Goal: Information Seeking & Learning: Learn about a topic

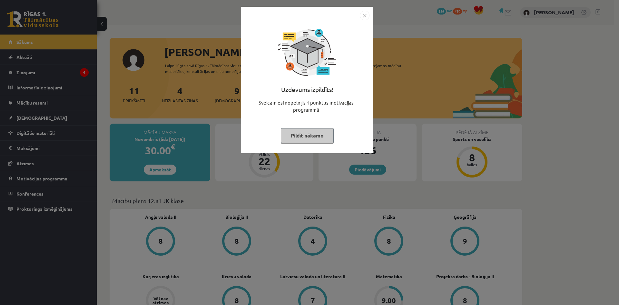
click at [289, 135] on button "Pildīt nākamo" at bounding box center [307, 135] width 53 height 15
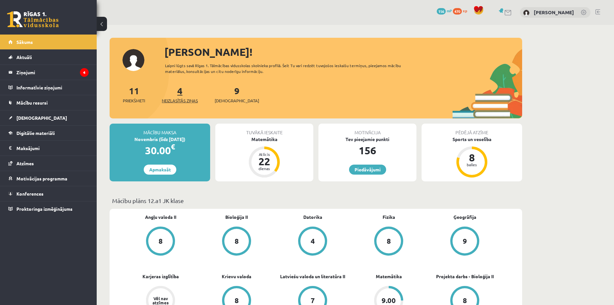
click at [184, 86] on link "4 Neizlasītās ziņas" at bounding box center [180, 94] width 36 height 19
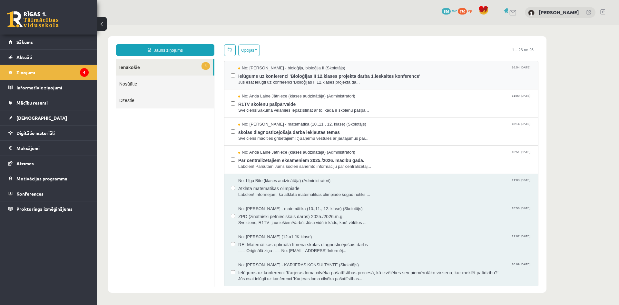
click at [232, 77] on label at bounding box center [233, 72] width 4 height 14
click at [247, 52] on button "Opcijas" at bounding box center [249, 50] width 22 height 12
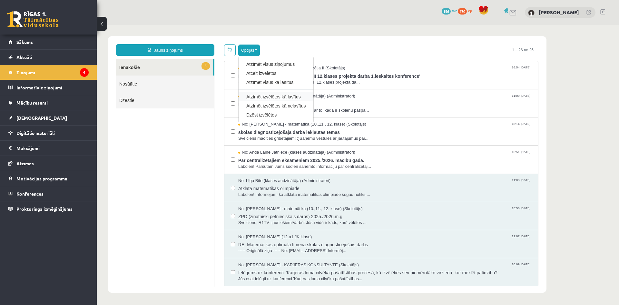
click at [276, 95] on link "Atzīmēt izvēlētos kā lasītus" at bounding box center [275, 96] width 59 height 6
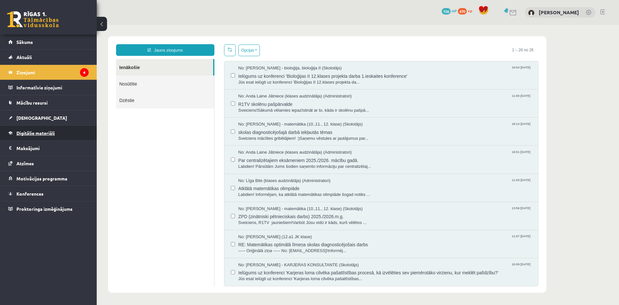
click at [31, 135] on span "Digitālie materiāli" at bounding box center [35, 133] width 38 height 6
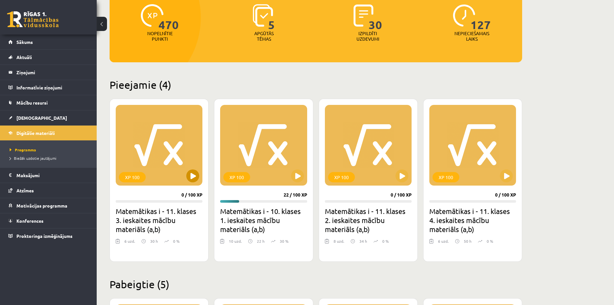
scroll to position [97, 0]
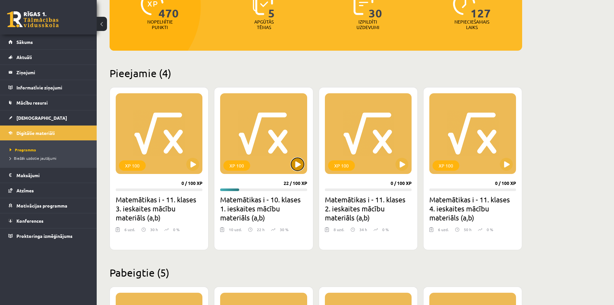
click at [296, 165] on button at bounding box center [297, 164] width 13 height 13
click at [295, 172] on div "XP 100" at bounding box center [263, 133] width 87 height 81
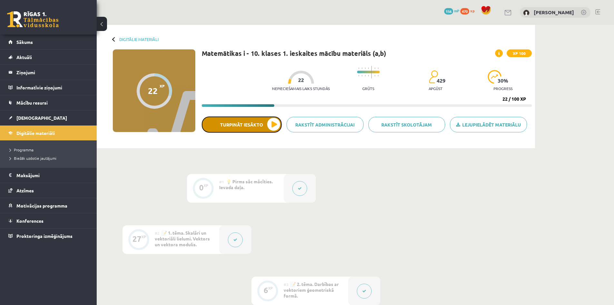
click at [272, 123] on button "Turpināt iesākto" at bounding box center [242, 124] width 80 height 16
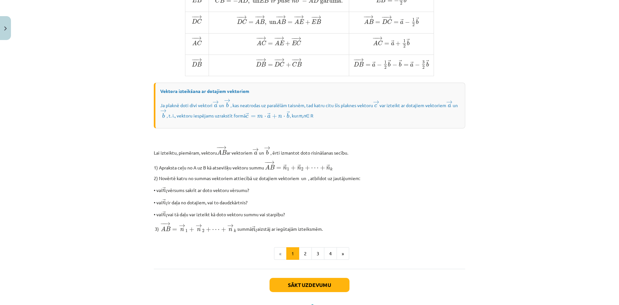
scroll to position [468, 0]
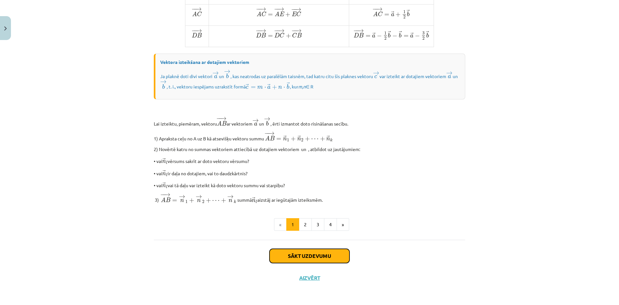
click at [307, 259] on button "Sākt uzdevumu" at bounding box center [310, 256] width 80 height 14
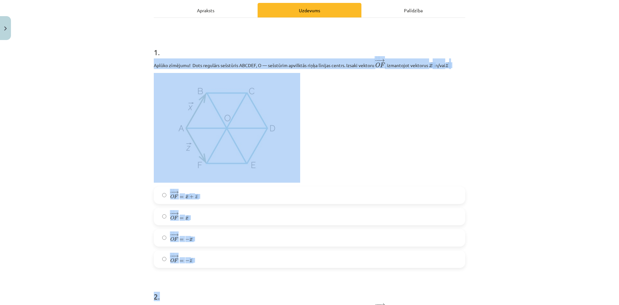
scroll to position [113, 0]
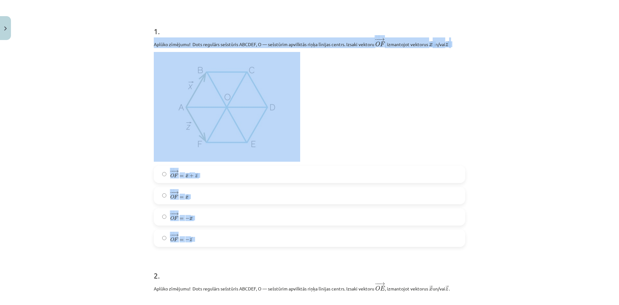
drag, startPoint x: 147, startPoint y: 139, endPoint x: 349, endPoint y: 235, distance: 223.4
click at [349, 235] on div "Mācību tēma: Matemātikas i - 10. klases 1. ieskaites mācību materiāls (a,b) #4 …" at bounding box center [309, 152] width 619 height 305
copy div "Aplūko zīmējumu! Dots regulārs sešstūris ABCDEF, O — sešstūrim apvilktās riņķa …"
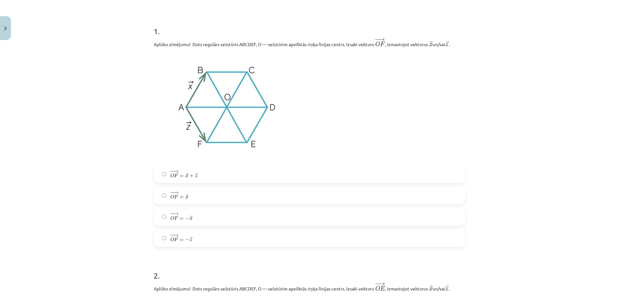
click at [224, 244] on label "− − → O F = − → z O F → = − z →" at bounding box center [309, 238] width 310 height 16
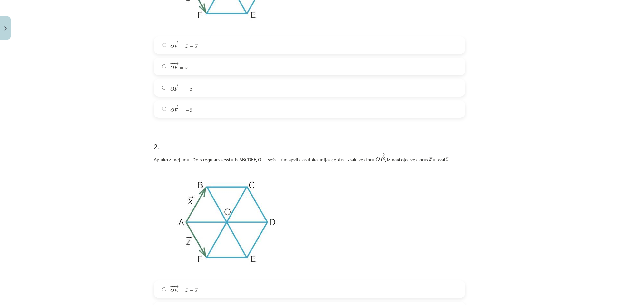
scroll to position [339, 0]
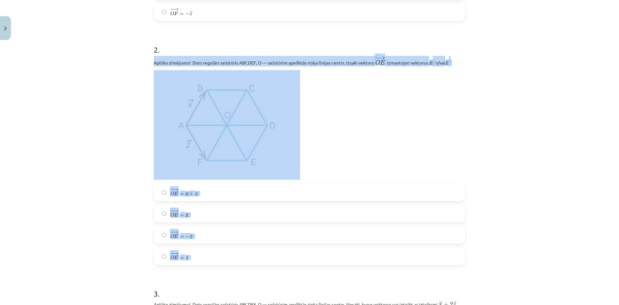
drag, startPoint x: 149, startPoint y: 59, endPoint x: 315, endPoint y: 262, distance: 262.4
copy div "Aplūko zīmējumu! Dots regulārs sešstūris ABCDEF, O — sešstūrim apvilktās riņķa …"
click at [217, 197] on label "− − → O E = → x + → z O E → = x → + z →" at bounding box center [309, 192] width 310 height 16
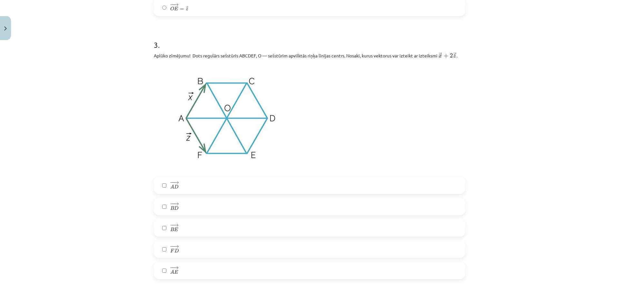
scroll to position [596, 0]
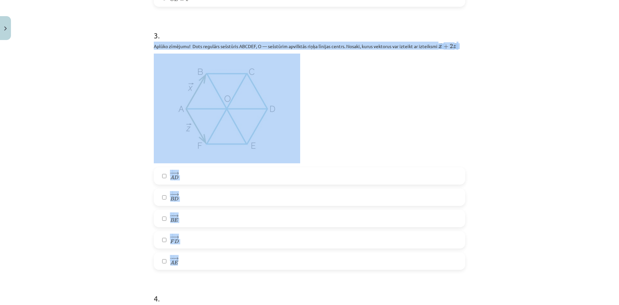
drag, startPoint x: 150, startPoint y: 46, endPoint x: 250, endPoint y: 251, distance: 228.4
click at [250, 251] on div "10 XP Saņemsi Sarežģīts 429 pilda Apraksts Uzdevums Palīdzība 1 . Aplūko zīmēju…" at bounding box center [309, 131] width 319 height 1370
copy div "Aplūko zīmējumu! Dots regulārs sešstūris ABCDEF, O — sešstūrim apvilktās riņķa …"
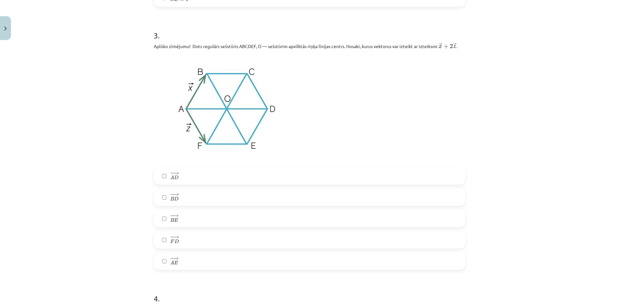
click at [186, 253] on div "− − → A D A D → − − → B D B D → − − → B E B E → − − → F D F D → − − → A E A E →" at bounding box center [309, 218] width 311 height 103
click at [186, 255] on label "− − → A E A E →" at bounding box center [309, 261] width 310 height 16
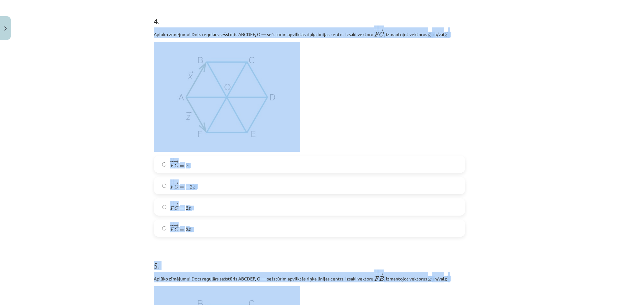
scroll to position [885, 0]
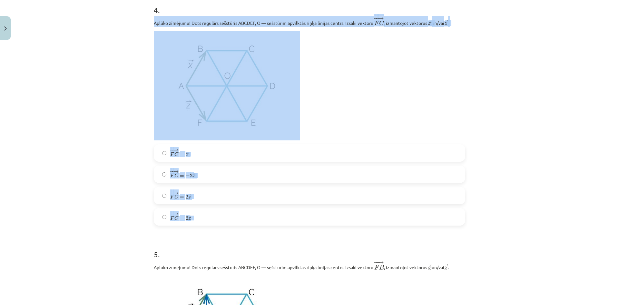
drag, startPoint x: 152, startPoint y: 49, endPoint x: 249, endPoint y: 217, distance: 194.0
click at [249, 217] on div "4 . Aplūko zīmējumu! Dots regulārs sešstūris ABCDEF, O — sešstūrim apvilktās ri…" at bounding box center [309, 109] width 311 height 231
copy div "Aplūko zīmējumu! Dots regulārs sešstūris ABCDEF, O — sešstūrim apvilktās riņķa …"
click at [339, 104] on p at bounding box center [309, 86] width 311 height 110
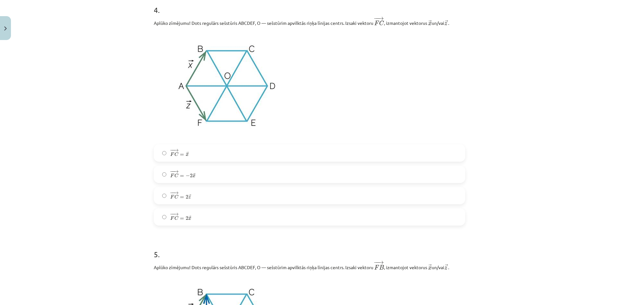
drag, startPoint x: 194, startPoint y: 197, endPoint x: 197, endPoint y: 207, distance: 11.1
click at [195, 198] on label "− − → F C = 2 → z F C → = 2 z →" at bounding box center [309, 195] width 310 height 16
click at [196, 215] on label "− − → F C = 2 → x F C → = 2 x →" at bounding box center [309, 217] width 310 height 16
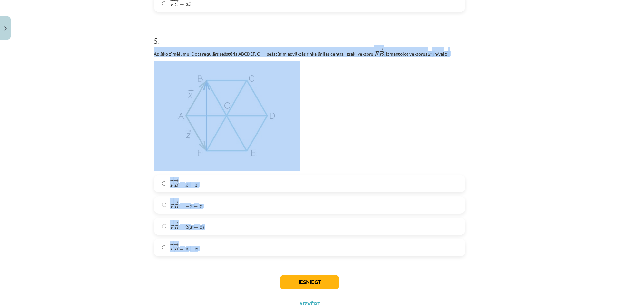
scroll to position [1110, 0]
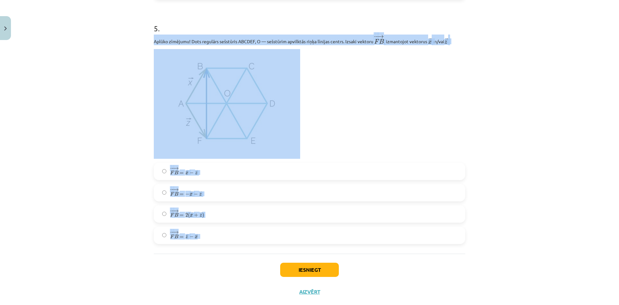
drag, startPoint x: 147, startPoint y: 103, endPoint x: 276, endPoint y: 233, distance: 183.1
click at [276, 233] on div "Mācību tēma: Matemātikas i - 10. klases 1. ieskaites mācību materiāls (a,b) #4 …" at bounding box center [309, 152] width 619 height 305
copy div "Aplūko zīmējumu! Dots regulārs sešstūris ABCDEF, O — sešstūrim apvilktās riņķa …"
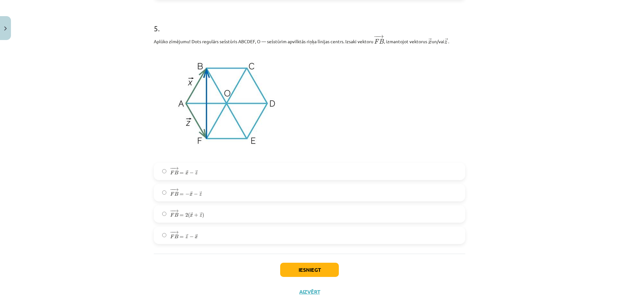
click at [206, 237] on label "− − → F B = → z − → x F B → = z → − x →" at bounding box center [309, 235] width 310 height 16
click at [300, 270] on button "Iesniegt" at bounding box center [309, 269] width 59 height 14
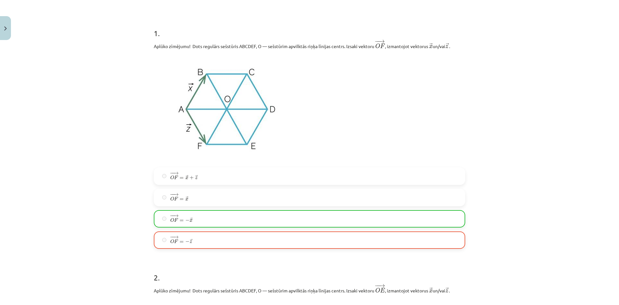
scroll to position [0, 0]
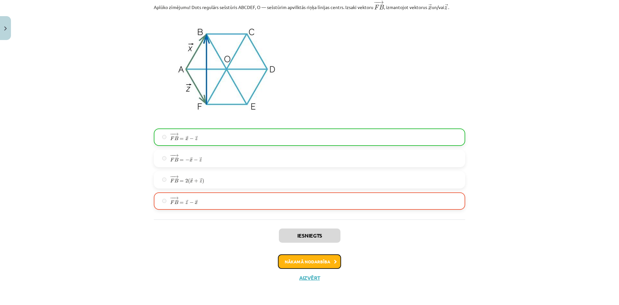
click at [309, 259] on button "Nākamā nodarbība" at bounding box center [309, 261] width 63 height 15
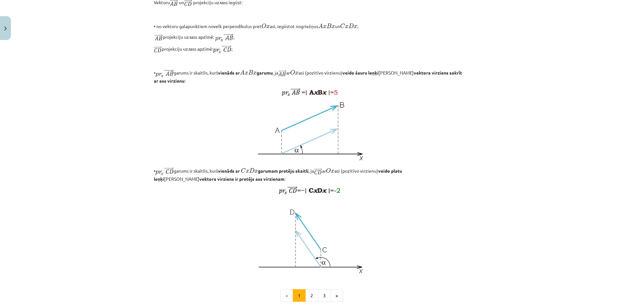
scroll to position [461, 0]
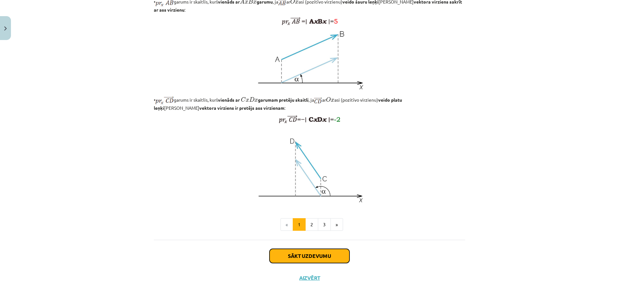
click at [312, 258] on button "Sākt uzdevumu" at bounding box center [310, 256] width 80 height 14
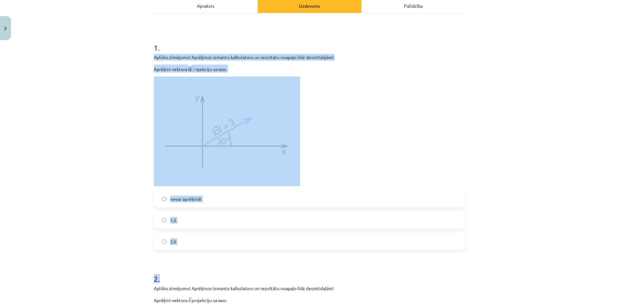
scroll to position [113, 0]
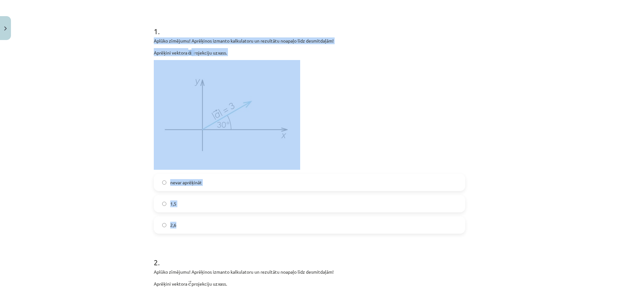
drag, startPoint x: 148, startPoint y: 133, endPoint x: 268, endPoint y: 232, distance: 155.3
copy div "Aplūko zīmējumu! Aprēķinos izmanto kalkulatoru un rezultātu noapaļo līdz desmit…"
click at [192, 206] on label "1,5" at bounding box center [309, 203] width 310 height 16
click at [110, 176] on div "Mācību tēma: Matemātikas i - 10. klases 1. ieskaites mācību materiāls (a,b) #5 …" at bounding box center [309, 152] width 619 height 305
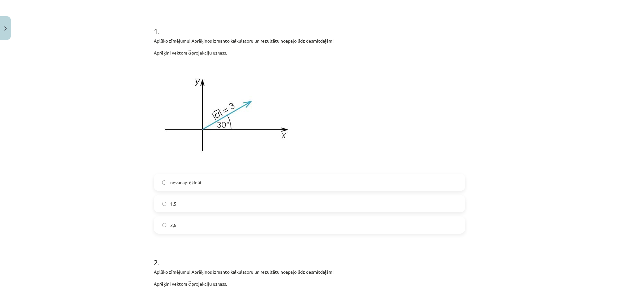
click at [206, 219] on label "2,6" at bounding box center [309, 225] width 310 height 16
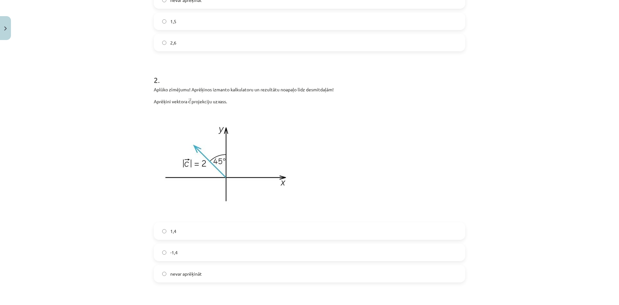
scroll to position [306, 0]
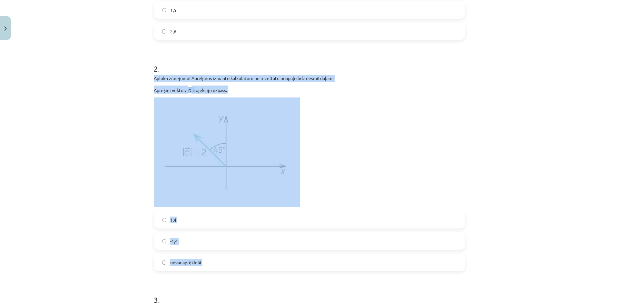
drag, startPoint x: 151, startPoint y: 78, endPoint x: 285, endPoint y: 253, distance: 221.2
click at [285, 253] on div "5 XP Saņemsi Sarežģīts 429 pilda Apraksts Uzdevums Palīdzība 1 . Aplūko zīmējum…" at bounding box center [309, 164] width 319 height 854
copy div "Aplūko zīmējumu! Aprēķinos izmanto kalkulatoru un rezultātu noapaļo līdz desmit…"
click at [182, 229] on div "1,4 -1,4 nevar aprēķināt" at bounding box center [309, 241] width 311 height 60
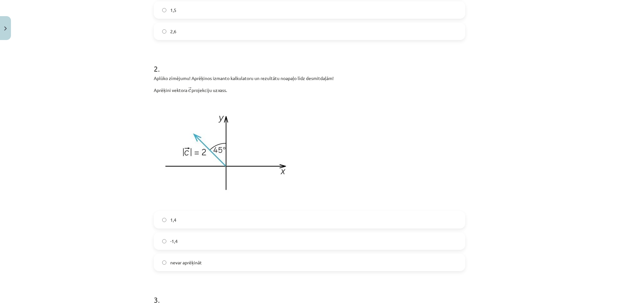
click at [184, 222] on label "1,4" at bounding box center [309, 220] width 310 height 16
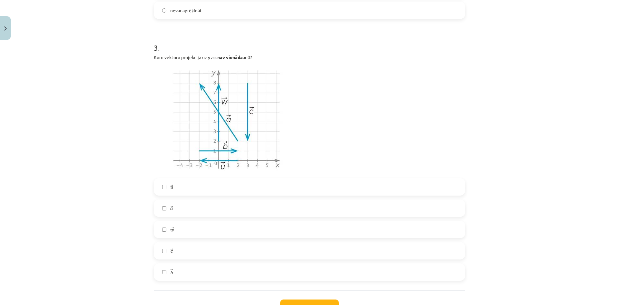
scroll to position [512, 0]
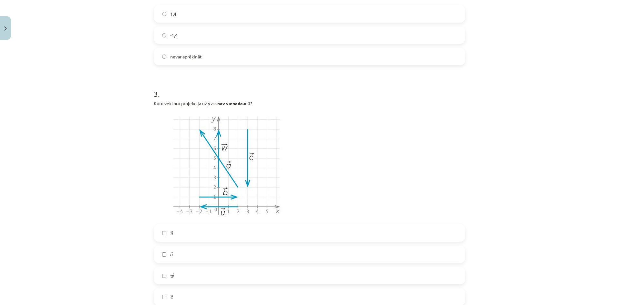
drag, startPoint x: 146, startPoint y: 100, endPoint x: 274, endPoint y: 101, distance: 128.0
click at [274, 101] on div "Mācību tēma: Matemātikas i - 10. klases 1. ieskaites mācību materiāls (a,b) #5 …" at bounding box center [309, 152] width 619 height 305
click at [274, 101] on p "Kuru vektoru projekcija uz y ass nav vienāda ar 0?" at bounding box center [309, 103] width 311 height 7
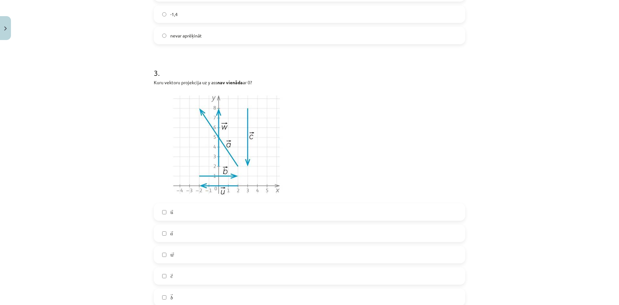
scroll to position [544, 0]
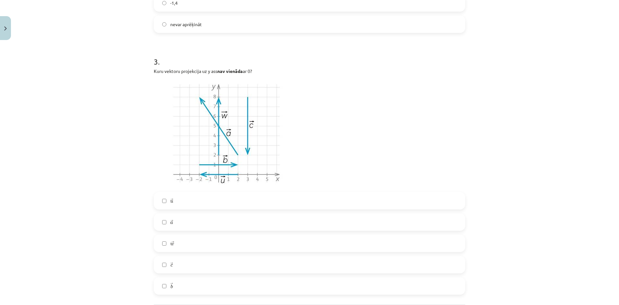
click at [212, 221] on label "→ a a →" at bounding box center [309, 222] width 310 height 16
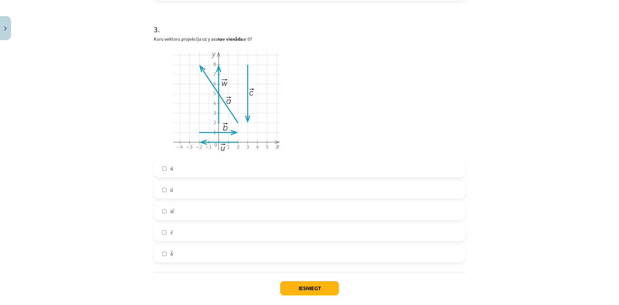
click at [184, 241] on div "→ u u → → a a → → w w → → c c → → b b →" at bounding box center [309, 211] width 311 height 103
click at [188, 229] on label "→ c c →" at bounding box center [309, 232] width 310 height 16
click at [312, 290] on button "Iesniegt" at bounding box center [309, 288] width 59 height 14
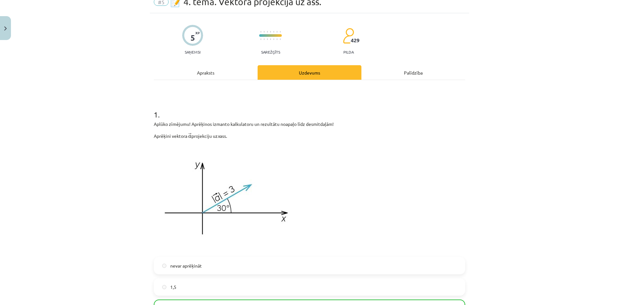
scroll to position [0, 0]
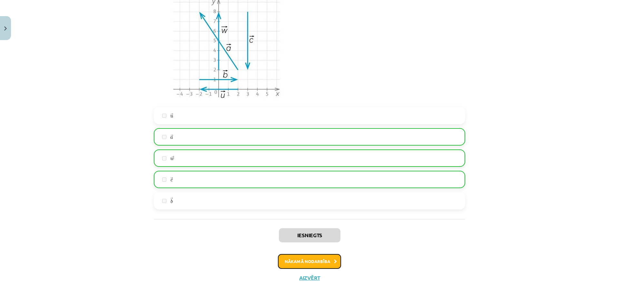
click at [318, 267] on button "Nākamā nodarbība" at bounding box center [309, 261] width 63 height 15
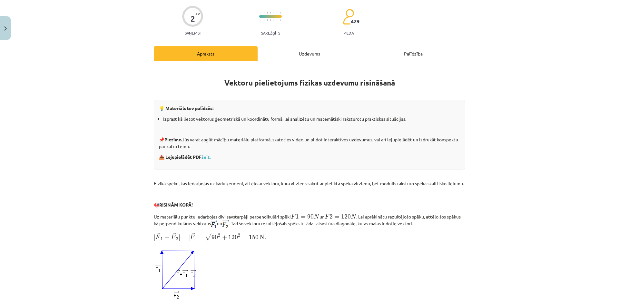
scroll to position [16, 0]
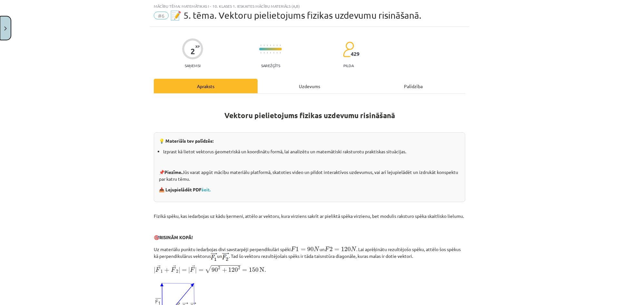
click at [2, 25] on button "Close" at bounding box center [5, 28] width 11 height 24
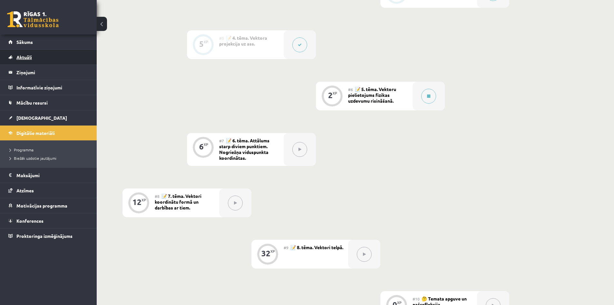
scroll to position [347, 0]
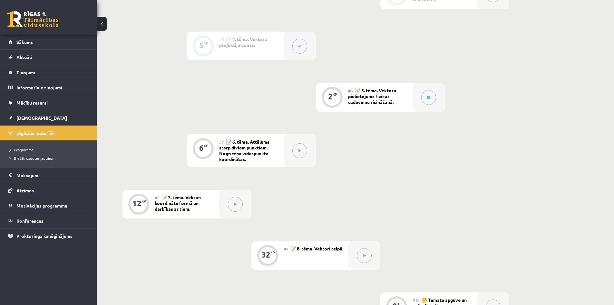
click at [23, 32] on div "0 Dāvanas 156 mP 470 xp" at bounding box center [48, 17] width 97 height 34
click at [23, 40] on span "Sākums" at bounding box center [24, 42] width 16 height 6
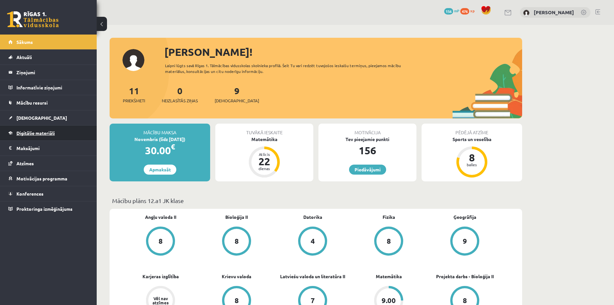
click at [27, 140] on link "Digitālie materiāli" at bounding box center [48, 132] width 80 height 15
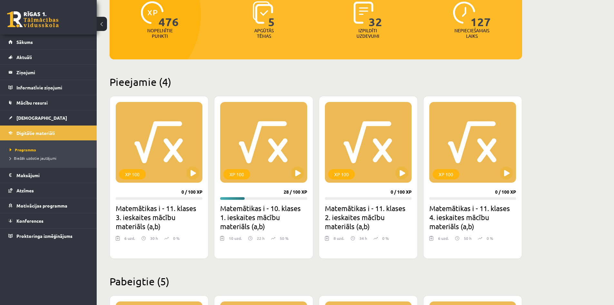
scroll to position [97, 0]
